Goal: Information Seeking & Learning: Learn about a topic

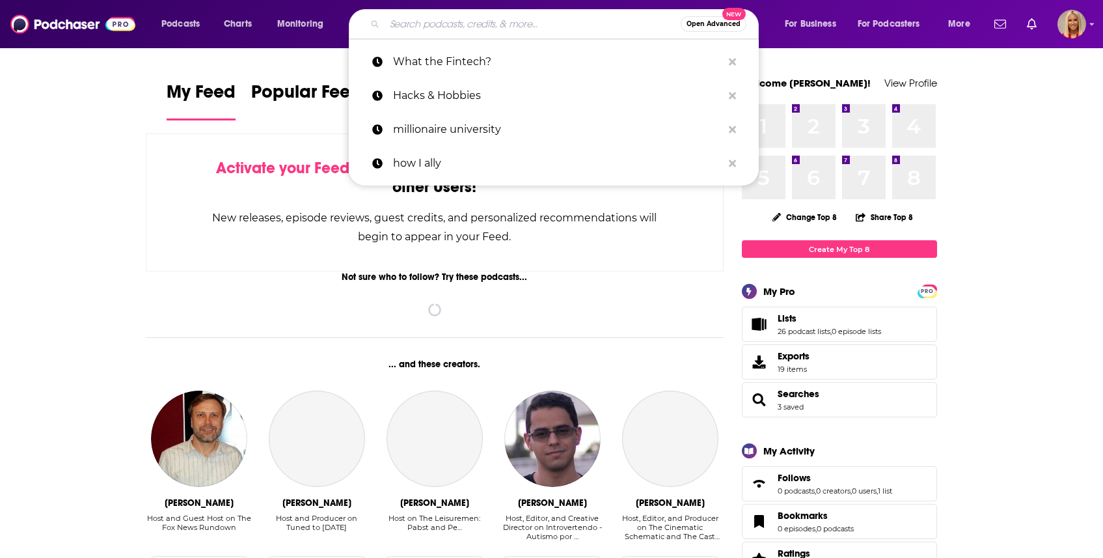
click at [509, 32] on input "Search podcasts, credits, & more..." at bounding box center [533, 24] width 296 height 21
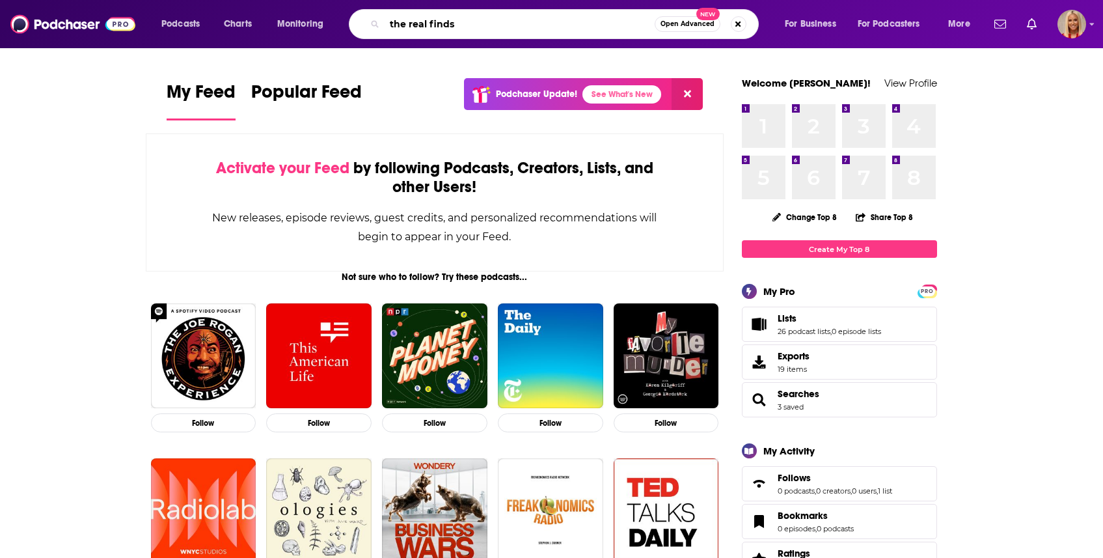
type input "the real finds"
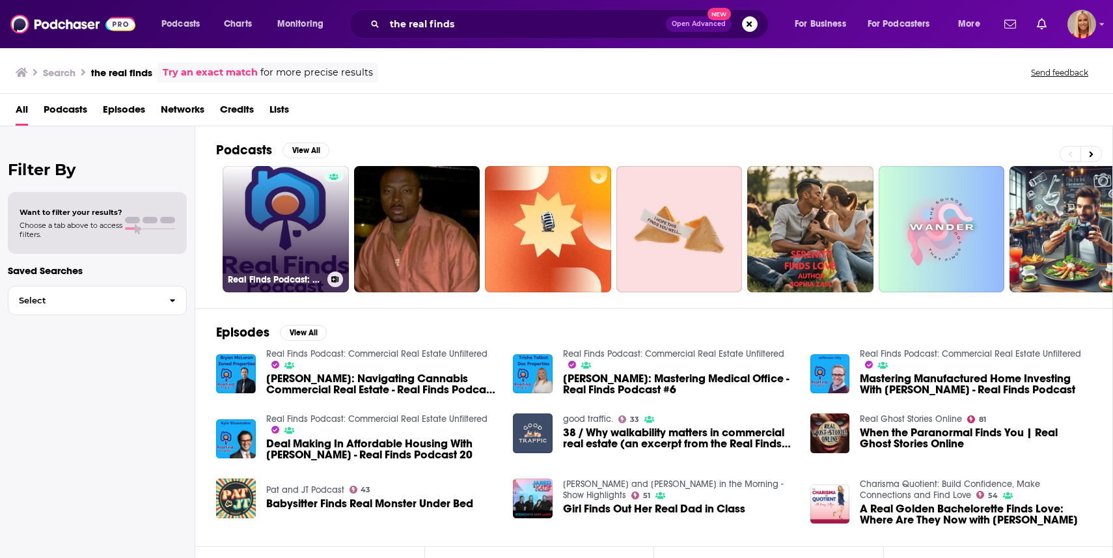
click at [314, 236] on link "Real Finds Podcast: Commercial Real Estate Unfiltered" at bounding box center [286, 229] width 126 height 126
